Goal: Task Accomplishment & Management: Manage account settings

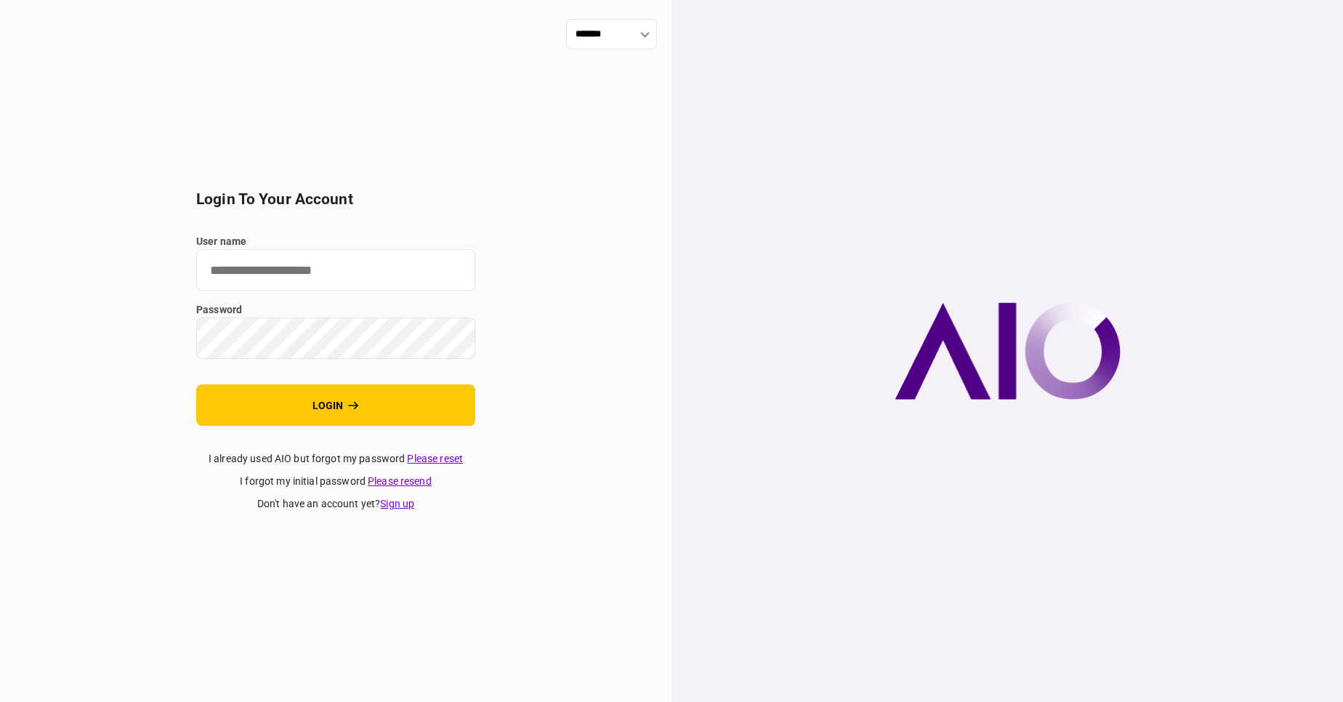
click at [292, 276] on input "user name" at bounding box center [335, 269] width 279 height 41
type input "****"
click at [196, 385] on button "login" at bounding box center [335, 405] width 279 height 41
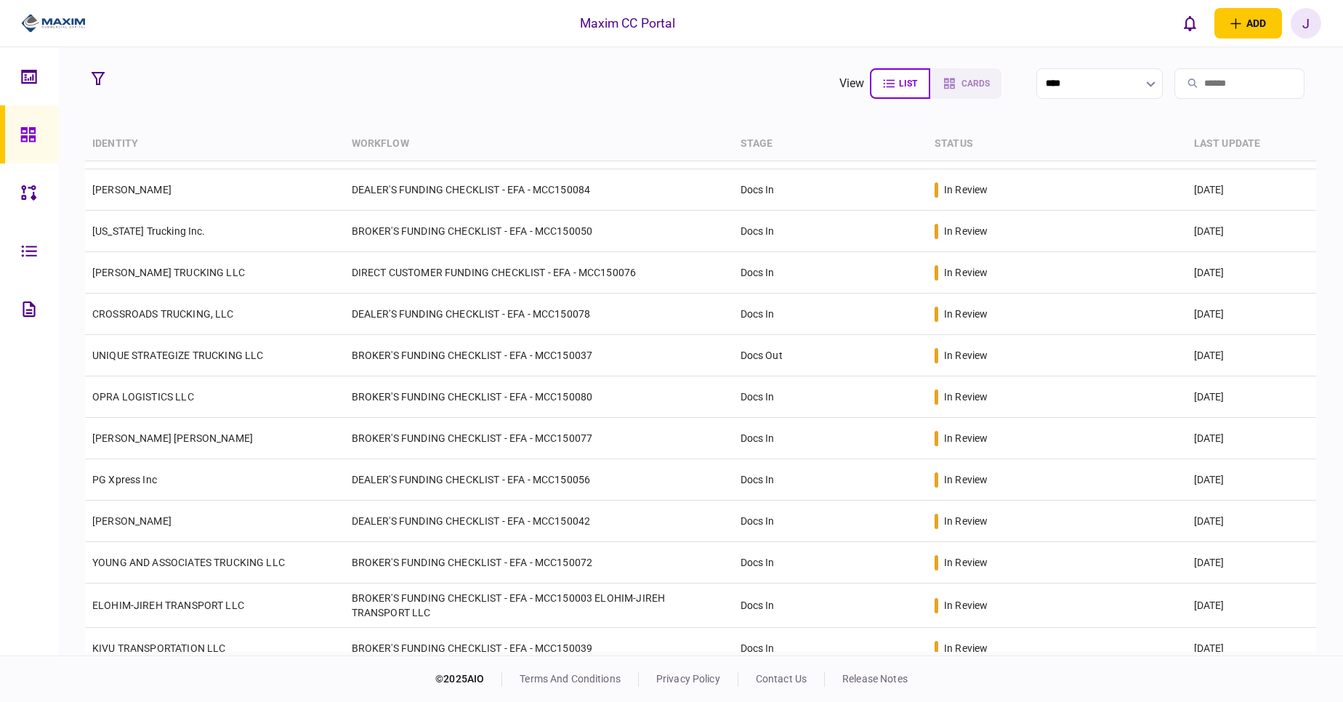
scroll to position [51, 0]
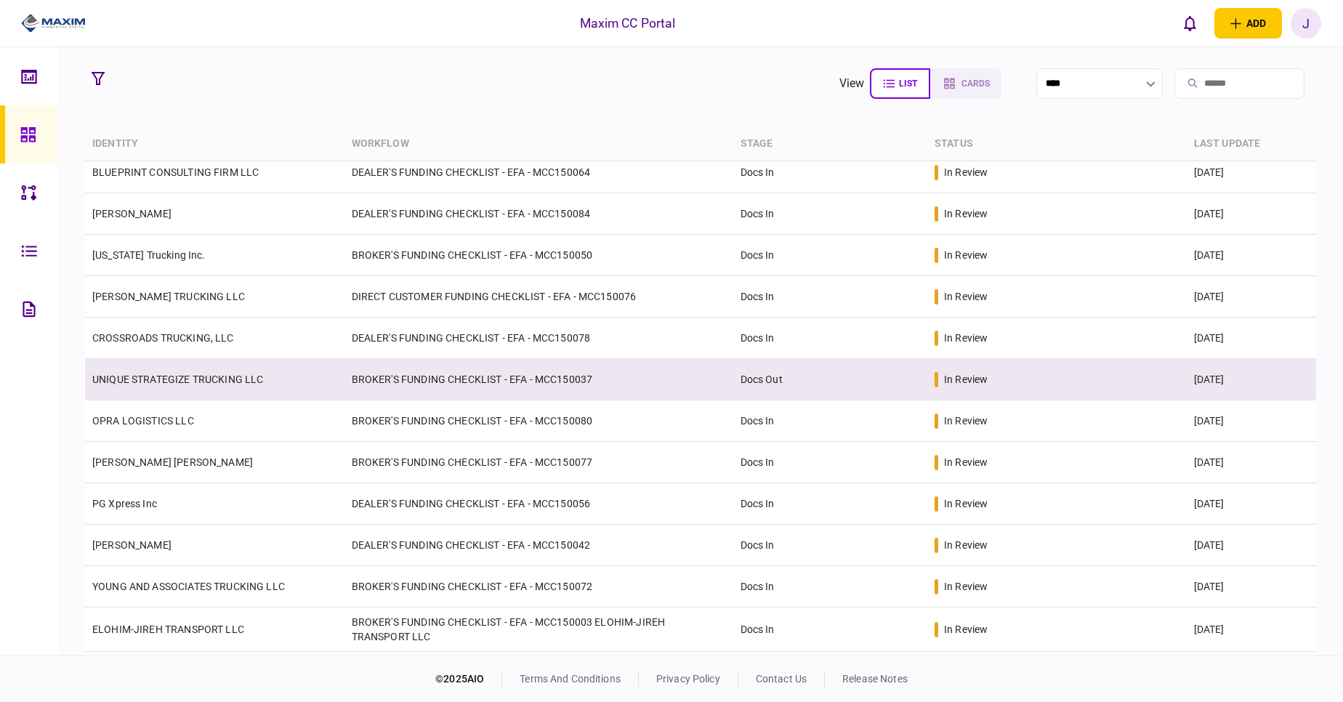
click at [172, 374] on link "UNIQUE STRATEGIZE TRUCKING LLC" at bounding box center [178, 380] width 172 height 12
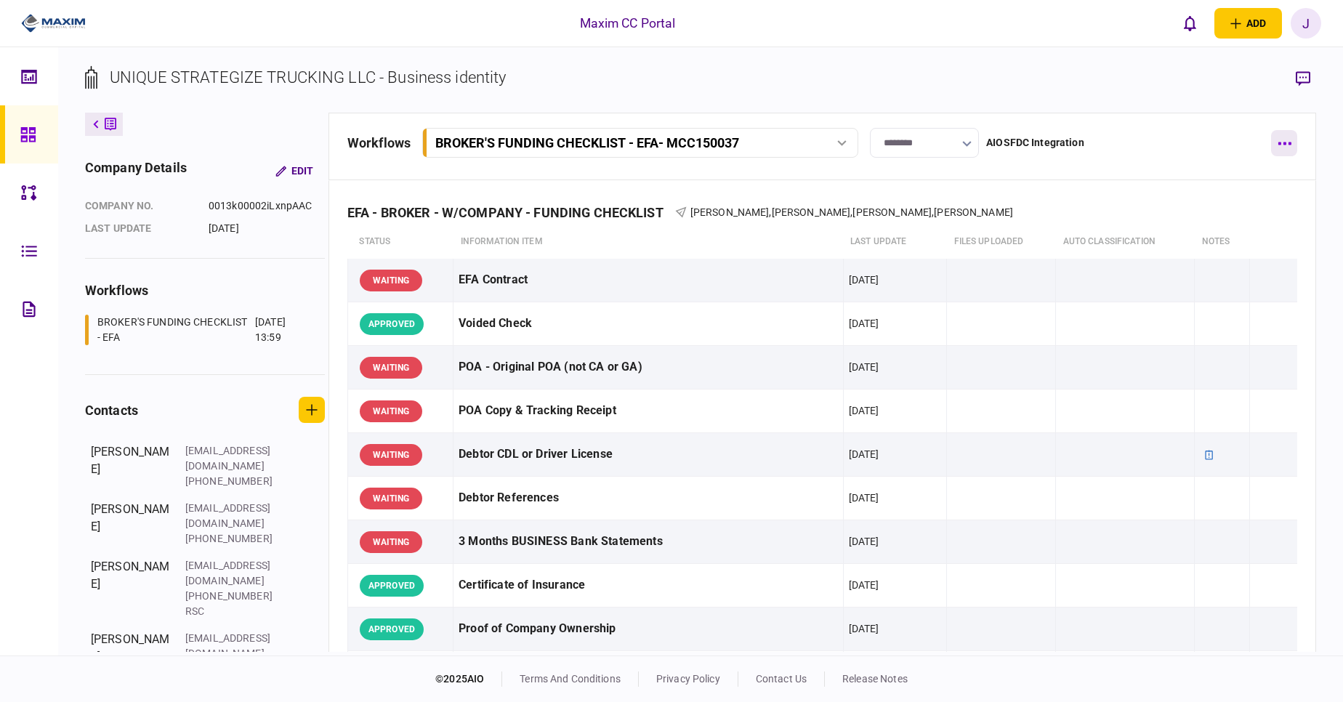
click at [1280, 142] on icon "button" at bounding box center [1284, 143] width 13 height 3
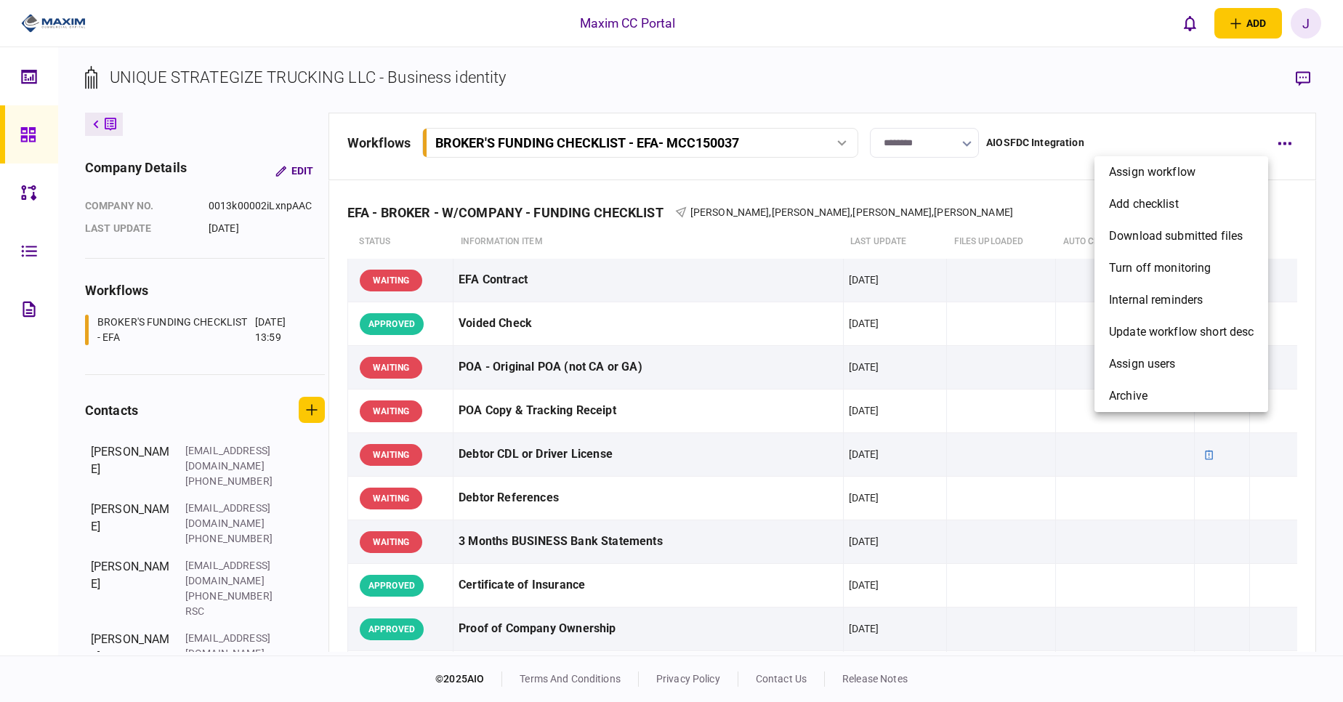
click at [1210, 106] on div at bounding box center [671, 351] width 1343 height 702
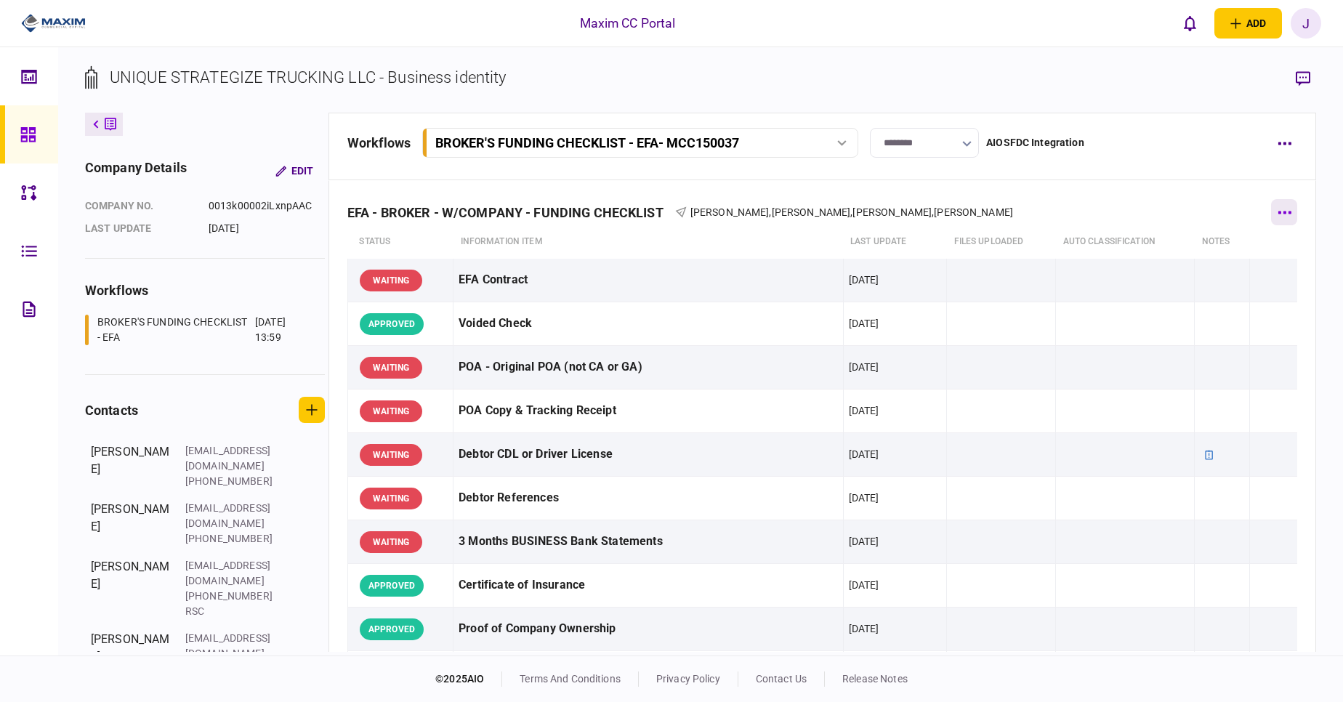
click at [1278, 211] on icon "button" at bounding box center [1285, 213] width 14 height 4
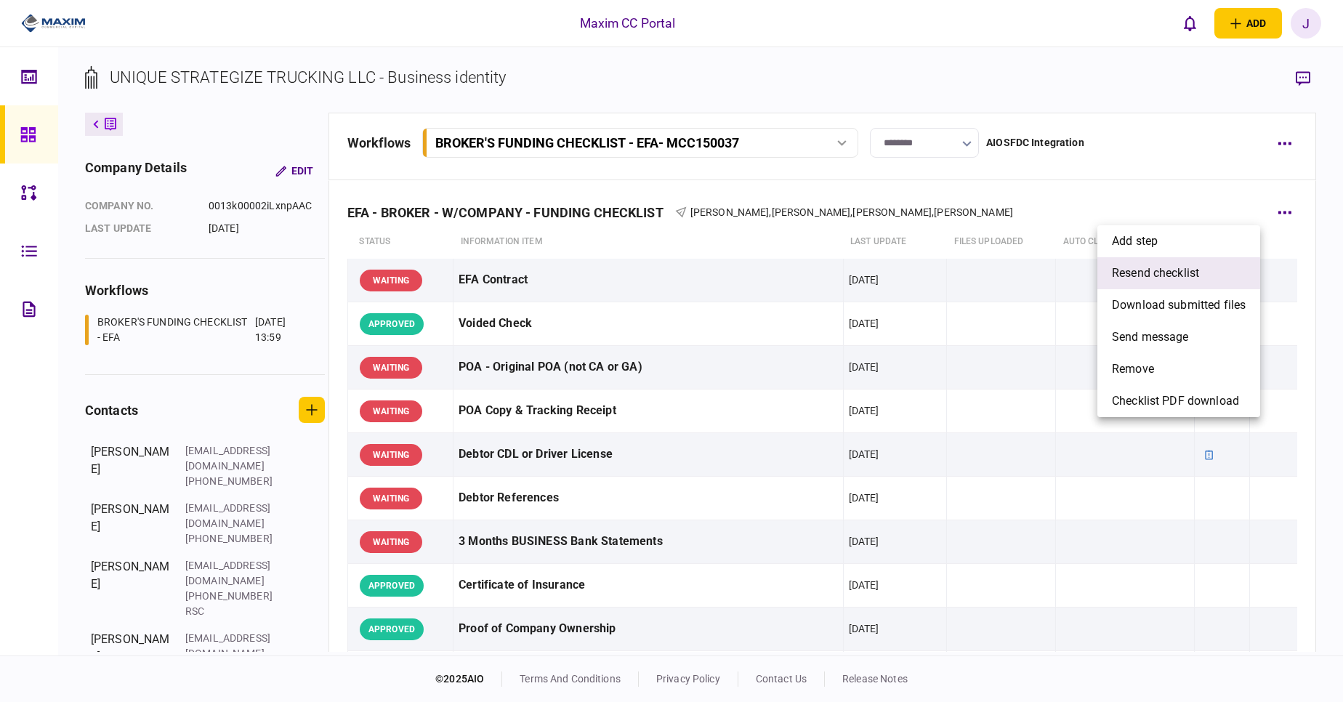
click at [1165, 276] on span "resend checklist" at bounding box center [1155, 273] width 87 height 17
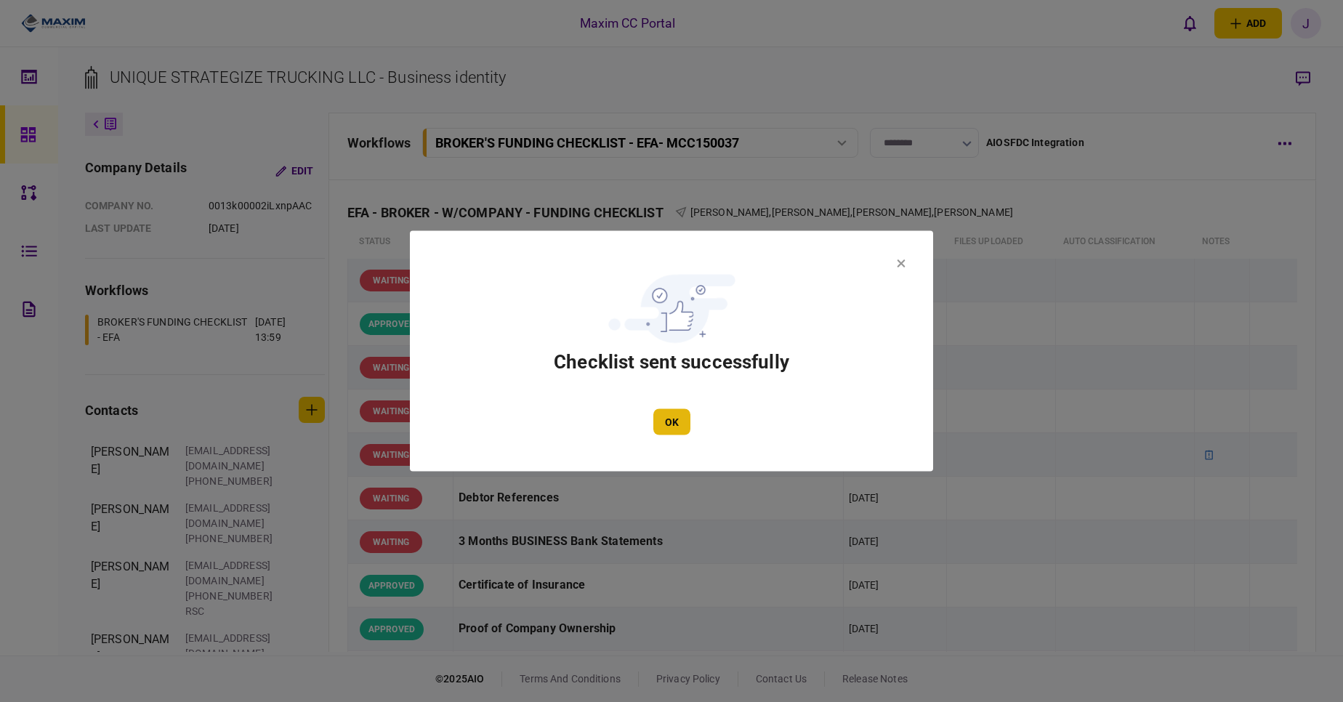
click at [667, 427] on button "OK" at bounding box center [672, 422] width 37 height 26
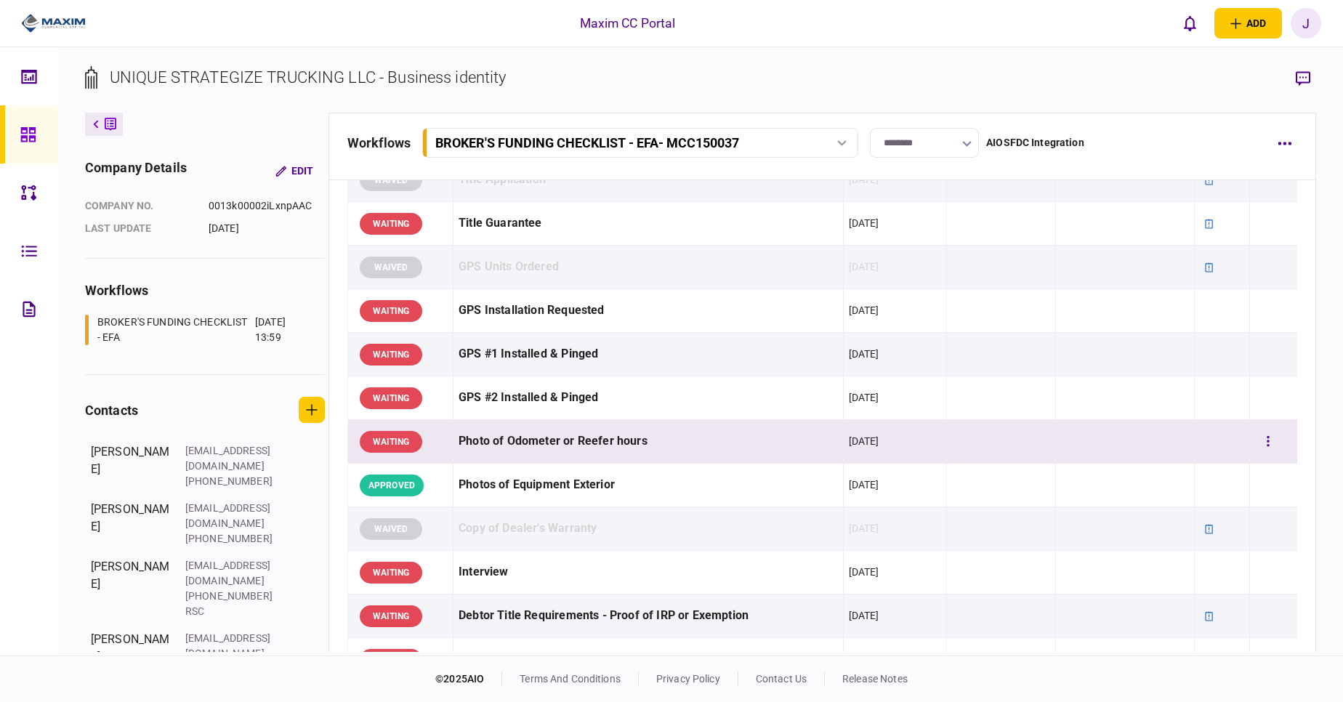
scroll to position [1050, 0]
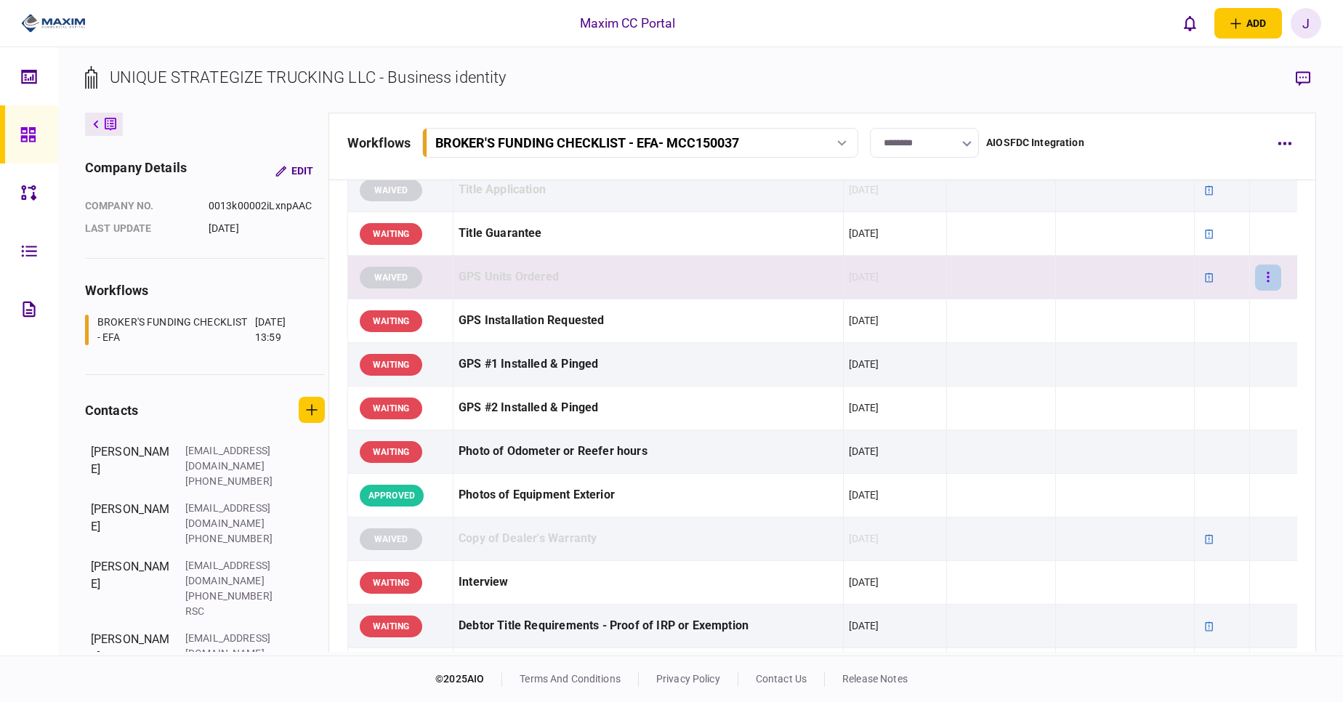
click at [1263, 281] on button "button" at bounding box center [1269, 278] width 26 height 26
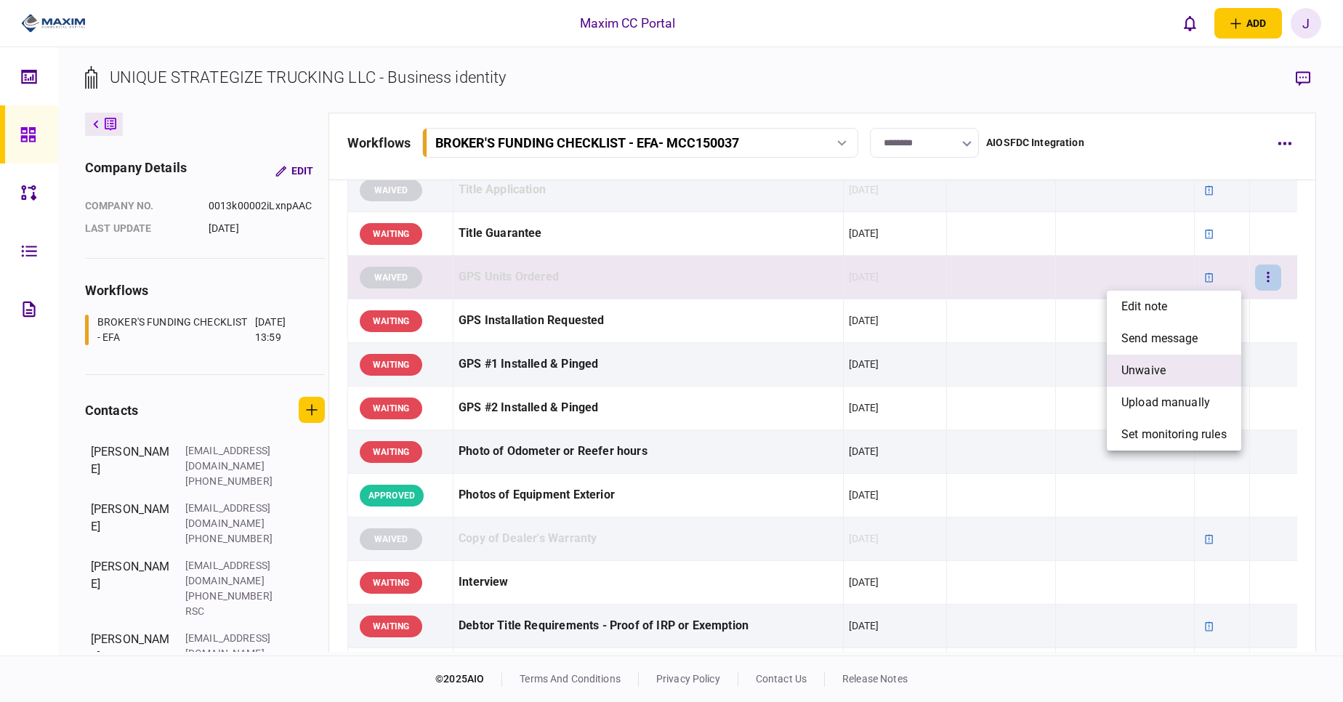
click at [1159, 365] on span "unwaive" at bounding box center [1144, 370] width 44 height 17
